Goal: Book appointment/travel/reservation

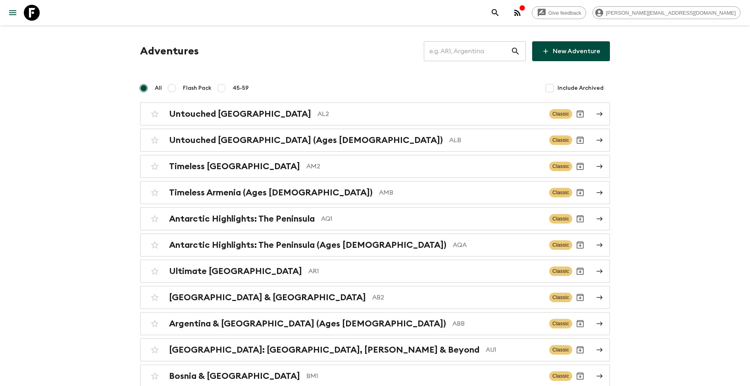
click at [475, 50] on input "text" at bounding box center [467, 51] width 87 height 22
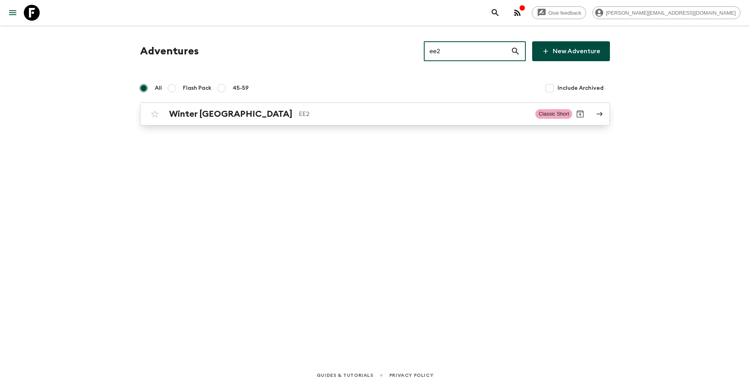
type input "ee2"
click at [270, 120] on div "Winter Estonia EE2 Classic Short" at bounding box center [360, 114] width 426 height 16
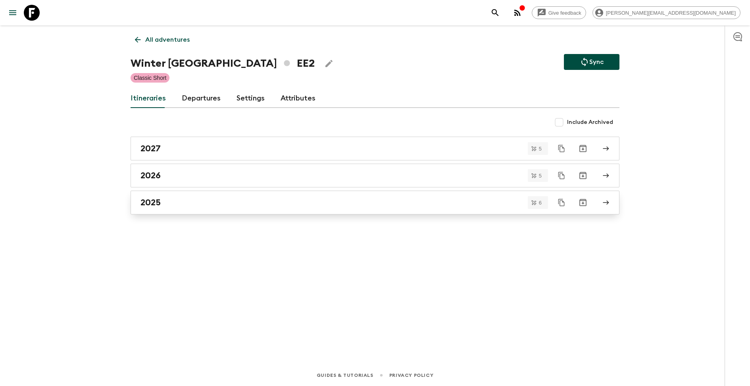
click at [193, 203] on div "2025" at bounding box center [368, 202] width 454 height 10
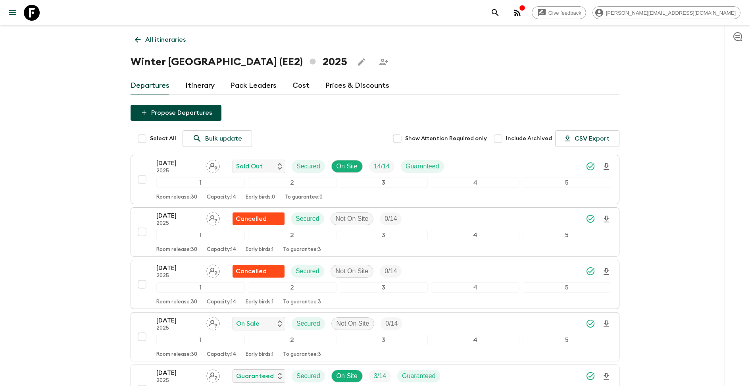
click at [154, 39] on p "All itineraries" at bounding box center [165, 40] width 40 height 10
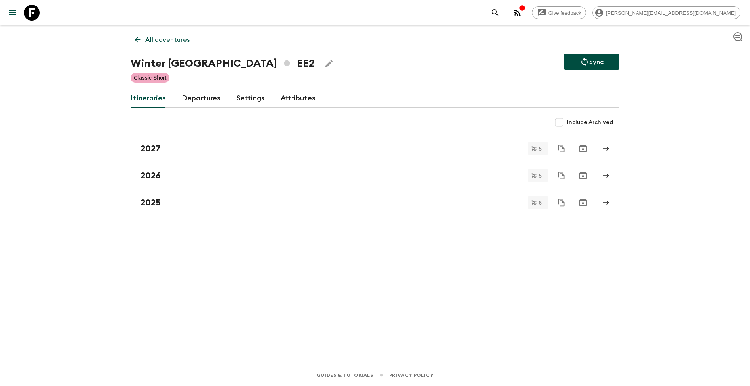
click at [197, 98] on link "Departures" at bounding box center [201, 98] width 39 height 19
